Goal: Communication & Community: Answer question/provide support

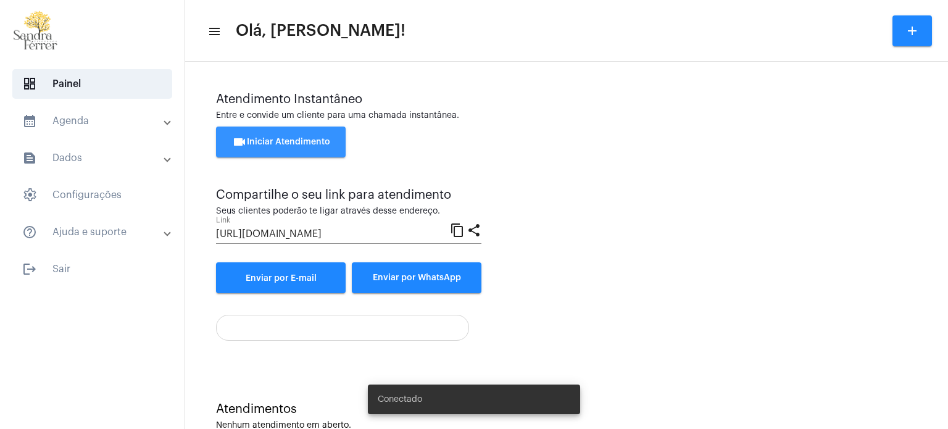
click at [291, 138] on span "videocam Iniciar Atendimento" at bounding box center [281, 142] width 98 height 9
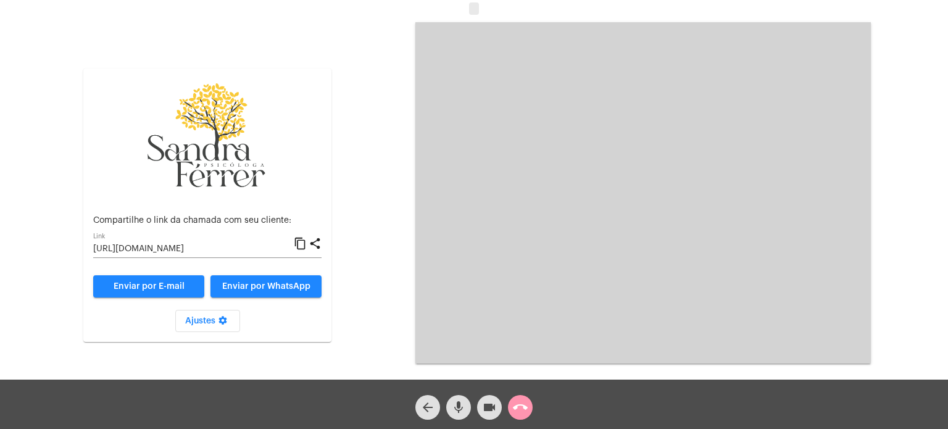
click at [301, 241] on mat-icon "content_copy" at bounding box center [300, 243] width 13 height 15
type input "iiii"
click at [301, 243] on mat-icon "content_copy" at bounding box center [300, 243] width 13 height 15
click at [522, 407] on mat-icon "call_end" at bounding box center [520, 407] width 15 height 15
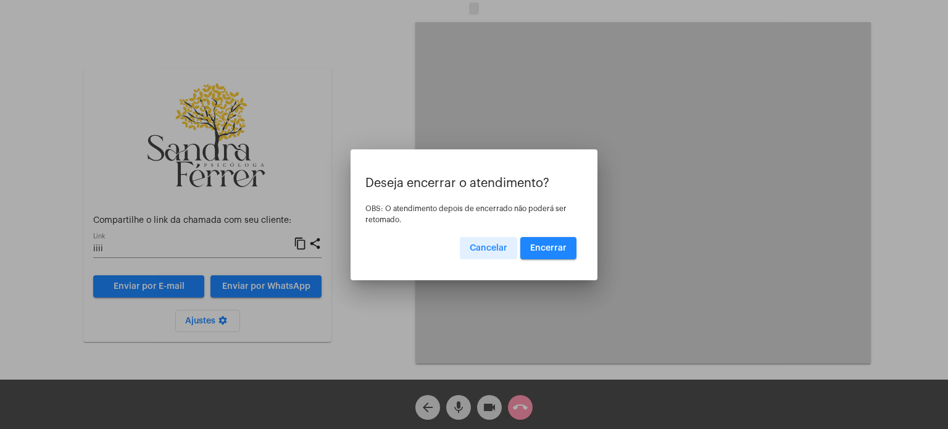
click at [553, 240] on button "Encerrar" at bounding box center [548, 248] width 56 height 22
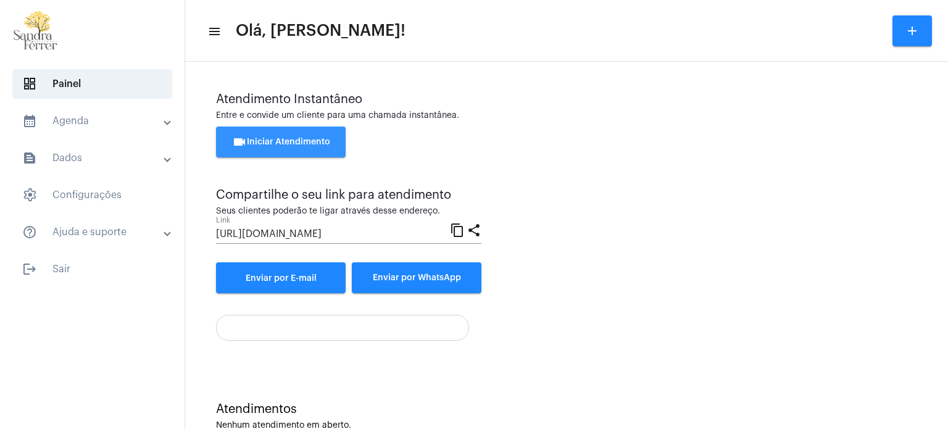
click at [290, 143] on span "videocam Iniciar Atendimento" at bounding box center [281, 142] width 98 height 9
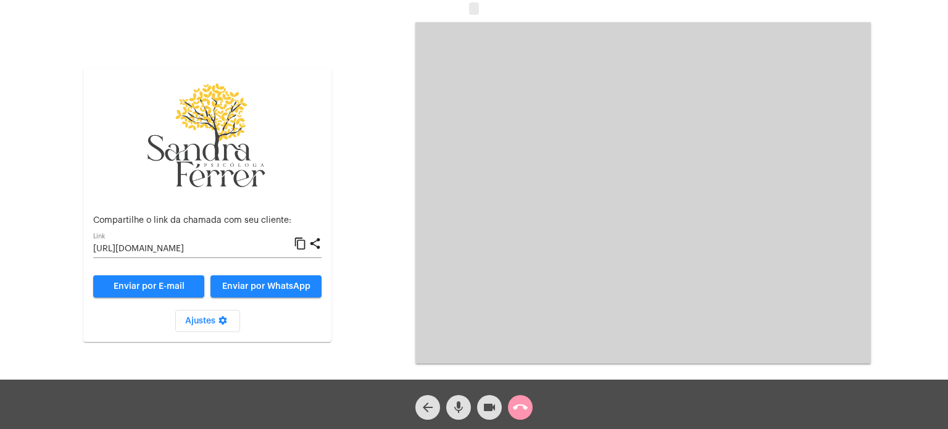
click at [301, 244] on mat-icon "content_copy" at bounding box center [300, 243] width 13 height 15
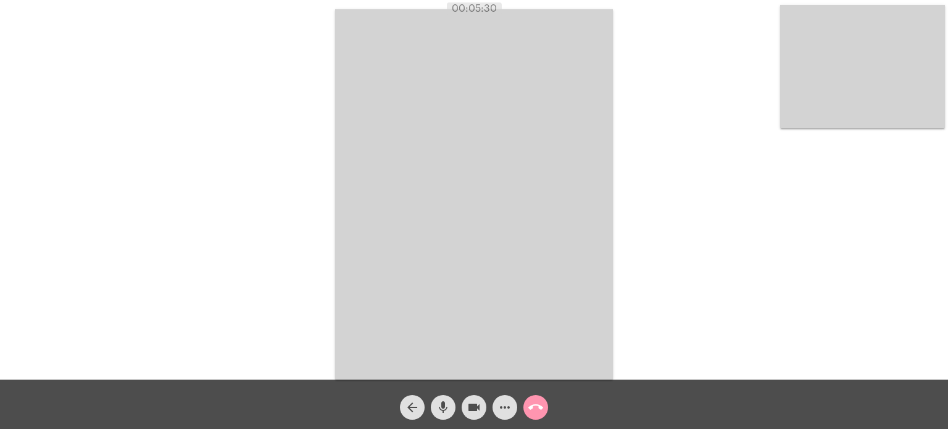
click at [345, 274] on video at bounding box center [474, 194] width 278 height 370
